Goal: Entertainment & Leisure: Browse casually

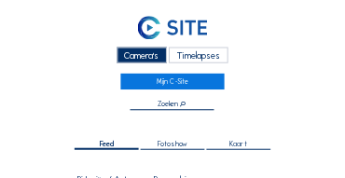
scroll to position [322, 0]
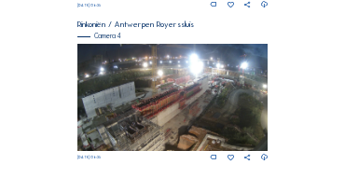
scroll to position [806, 0]
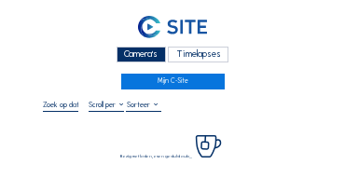
click at [142, 61] on div "Camera's" at bounding box center [141, 55] width 49 height 16
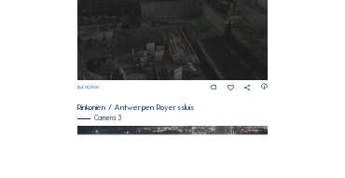
scroll to position [615, 0]
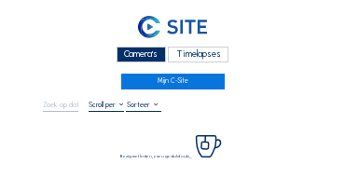
click at [145, 52] on div "Camera's" at bounding box center [141, 55] width 49 height 16
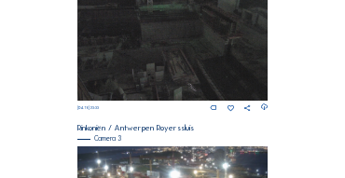
scroll to position [583, 0]
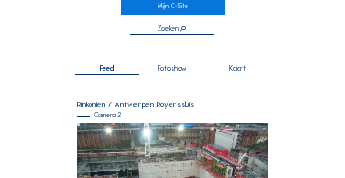
scroll to position [168, 0]
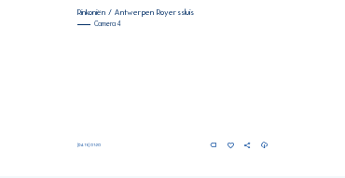
scroll to position [788, 0]
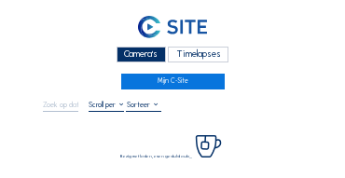
click at [140, 55] on div "Camera's" at bounding box center [141, 55] width 49 height 16
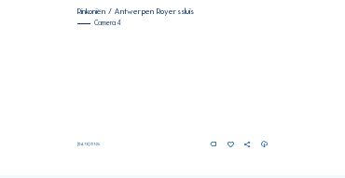
scroll to position [750, 0]
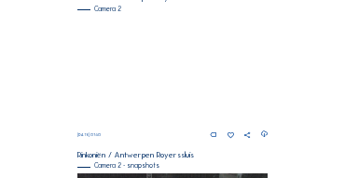
scroll to position [336, 0]
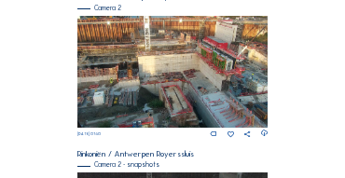
click at [159, 62] on img at bounding box center [172, 72] width 191 height 112
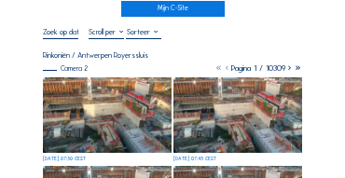
scroll to position [75, 0]
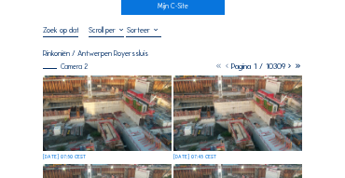
click at [88, 89] on img at bounding box center [107, 114] width 129 height 76
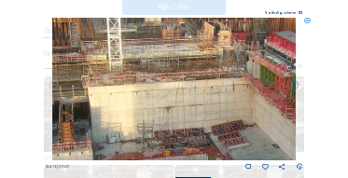
drag, startPoint x: 159, startPoint y: 81, endPoint x: 154, endPoint y: 65, distance: 16.8
click at [154, 65] on img at bounding box center [173, 89] width 243 height 143
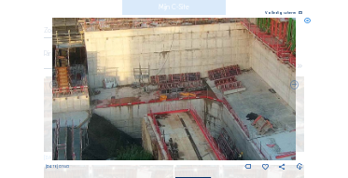
drag, startPoint x: 155, startPoint y: 96, endPoint x: 149, endPoint y: 63, distance: 33.1
click at [151, 39] on img at bounding box center [173, 89] width 243 height 143
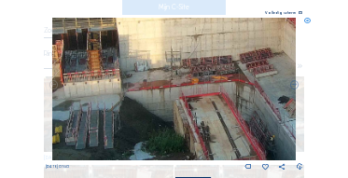
drag, startPoint x: 148, startPoint y: 66, endPoint x: 180, endPoint y: 51, distance: 35.0
click at [180, 51] on img at bounding box center [173, 89] width 243 height 143
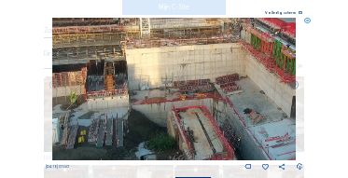
drag, startPoint x: 150, startPoint y: 62, endPoint x: 151, endPoint y: 103, distance: 40.1
click at [151, 103] on img at bounding box center [173, 89] width 243 height 143
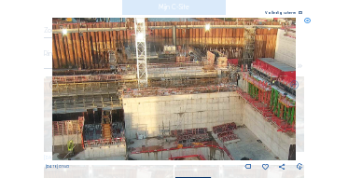
drag, startPoint x: 152, startPoint y: 90, endPoint x: 148, endPoint y: 120, distance: 30.1
click at [148, 120] on img at bounding box center [173, 89] width 243 height 143
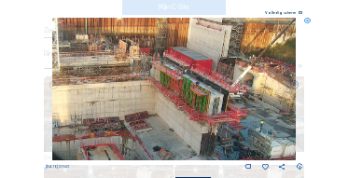
drag, startPoint x: 172, startPoint y: 114, endPoint x: 107, endPoint y: 109, distance: 64.5
click at [107, 109] on img at bounding box center [173, 89] width 243 height 143
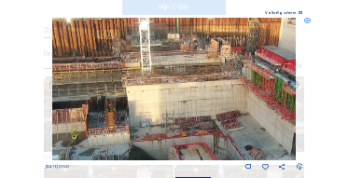
drag, startPoint x: 114, startPoint y: 111, endPoint x: 205, endPoint y: 110, distance: 91.4
click at [205, 110] on img at bounding box center [173, 89] width 243 height 143
click at [309, 22] on icon at bounding box center [307, 21] width 7 height 7
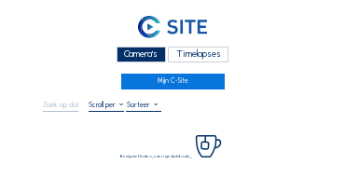
click at [130, 55] on div "Camera's" at bounding box center [141, 55] width 49 height 16
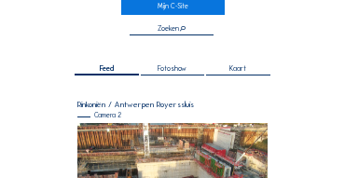
scroll to position [168, 0]
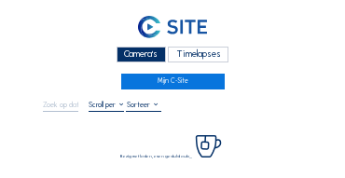
click at [148, 53] on div "Camera's" at bounding box center [141, 55] width 49 height 16
click at [161, 55] on div "Camera's" at bounding box center [141, 55] width 49 height 16
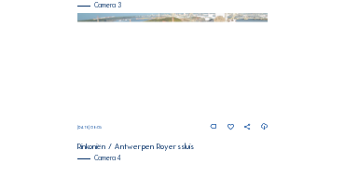
scroll to position [764, 0]
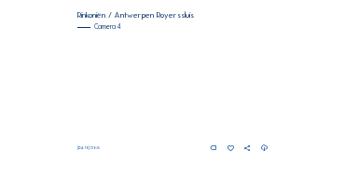
scroll to position [788, 0]
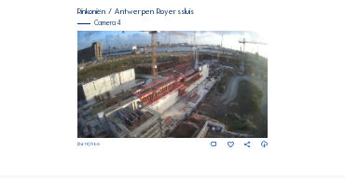
click at [162, 87] on img at bounding box center [172, 84] width 191 height 107
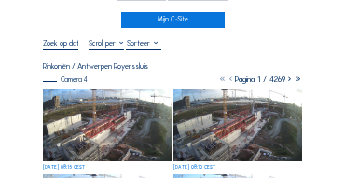
scroll to position [75, 0]
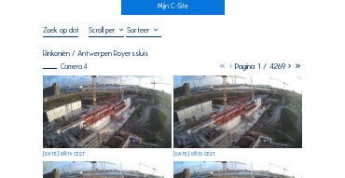
click at [91, 94] on img at bounding box center [107, 112] width 129 height 73
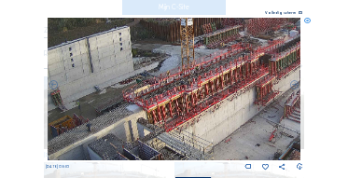
drag, startPoint x: 154, startPoint y: 99, endPoint x: 233, endPoint y: 100, distance: 79.2
click at [233, 100] on img at bounding box center [175, 89] width 254 height 143
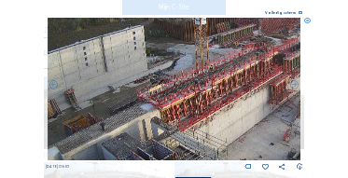
drag, startPoint x: 168, startPoint y: 99, endPoint x: 244, endPoint y: 99, distance: 76.4
click at [253, 96] on img at bounding box center [175, 89] width 254 height 143
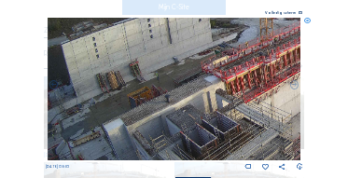
drag, startPoint x: 195, startPoint y: 114, endPoint x: 227, endPoint y: 90, distance: 40.1
click at [227, 90] on img at bounding box center [175, 89] width 254 height 143
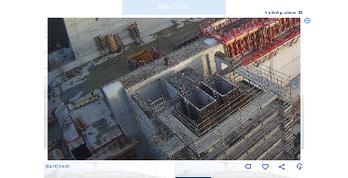
drag, startPoint x: 178, startPoint y: 115, endPoint x: 177, endPoint y: 78, distance: 36.4
click at [177, 74] on img at bounding box center [175, 89] width 254 height 143
click at [178, 83] on img at bounding box center [175, 89] width 254 height 143
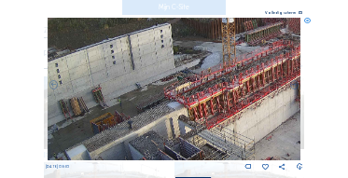
drag, startPoint x: 174, startPoint y: 89, endPoint x: 137, endPoint y: 133, distance: 58.2
click at [137, 133] on img at bounding box center [175, 89] width 254 height 143
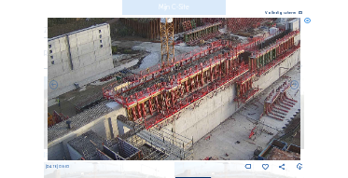
drag, startPoint x: 245, startPoint y: 129, endPoint x: 186, endPoint y: 129, distance: 59.7
click at [186, 129] on img at bounding box center [175, 89] width 254 height 143
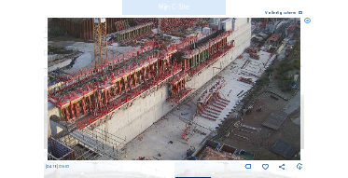
drag, startPoint x: 240, startPoint y: 122, endPoint x: 175, endPoint y: 123, distance: 65.3
click at [175, 123] on img at bounding box center [175, 89] width 254 height 143
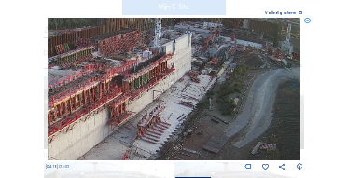
drag, startPoint x: 217, startPoint y: 121, endPoint x: 167, endPoint y: 142, distance: 54.4
click at [167, 142] on img at bounding box center [175, 89] width 254 height 143
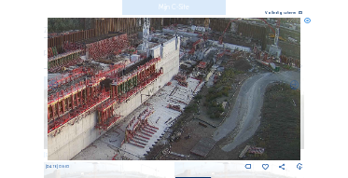
drag, startPoint x: 206, startPoint y: 121, endPoint x: 194, endPoint y: 126, distance: 13.0
click at [194, 126] on img at bounding box center [175, 89] width 254 height 143
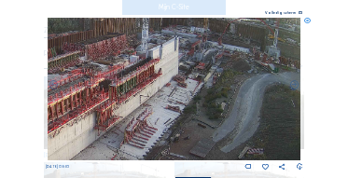
click at [307, 21] on icon at bounding box center [307, 21] width 7 height 7
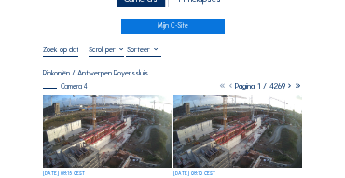
scroll to position [37, 0]
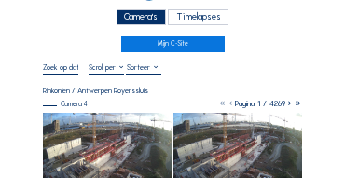
click at [140, 18] on div "Camera's" at bounding box center [141, 17] width 49 height 16
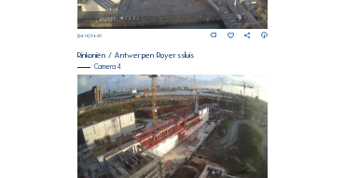
scroll to position [750, 0]
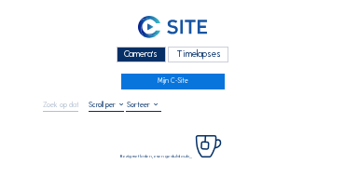
click at [138, 51] on div "Camera's" at bounding box center [141, 55] width 49 height 16
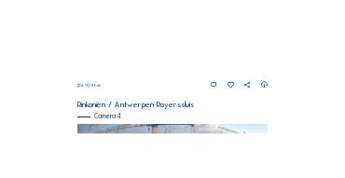
scroll to position [783, 0]
